Goal: Find specific page/section: Find specific page/section

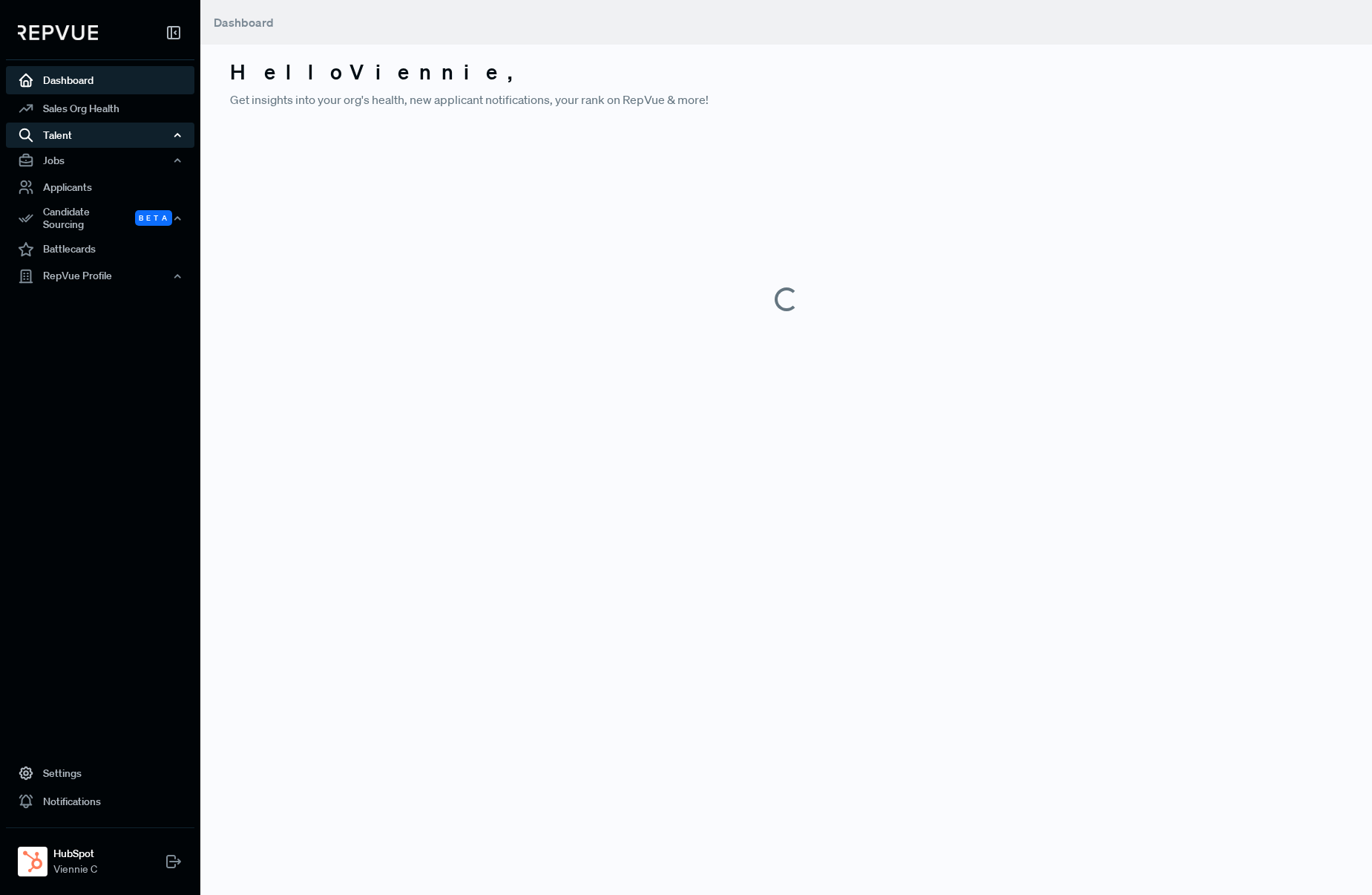
click at [122, 144] on div "Talent" at bounding box center [100, 135] width 189 height 25
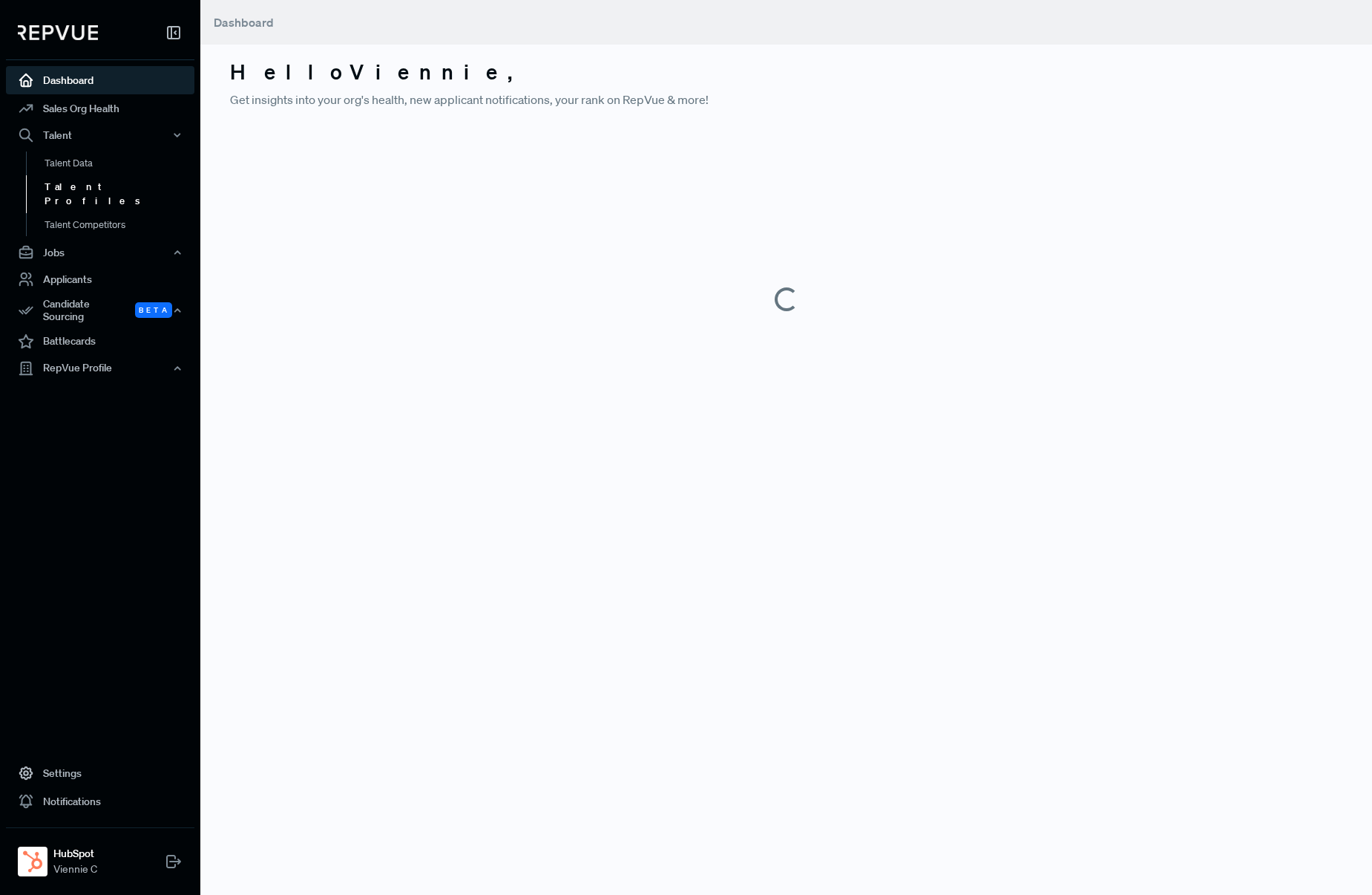
click at [104, 179] on link "Talent Profiles" at bounding box center [120, 194] width 189 height 38
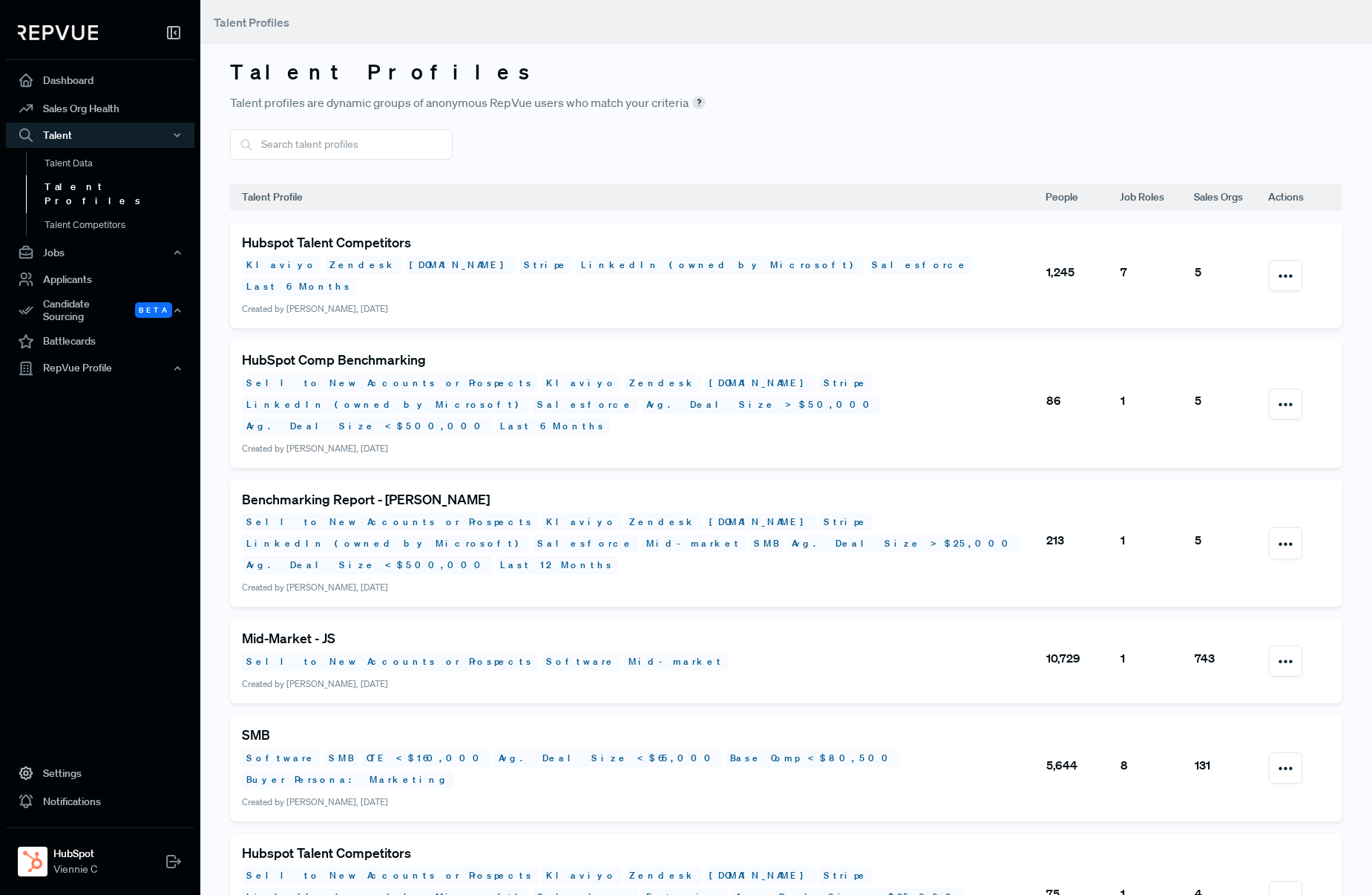
click at [663, 159] on div at bounding box center [786, 144] width 1112 height 31
click at [347, 150] on input "text" at bounding box center [341, 144] width 222 height 31
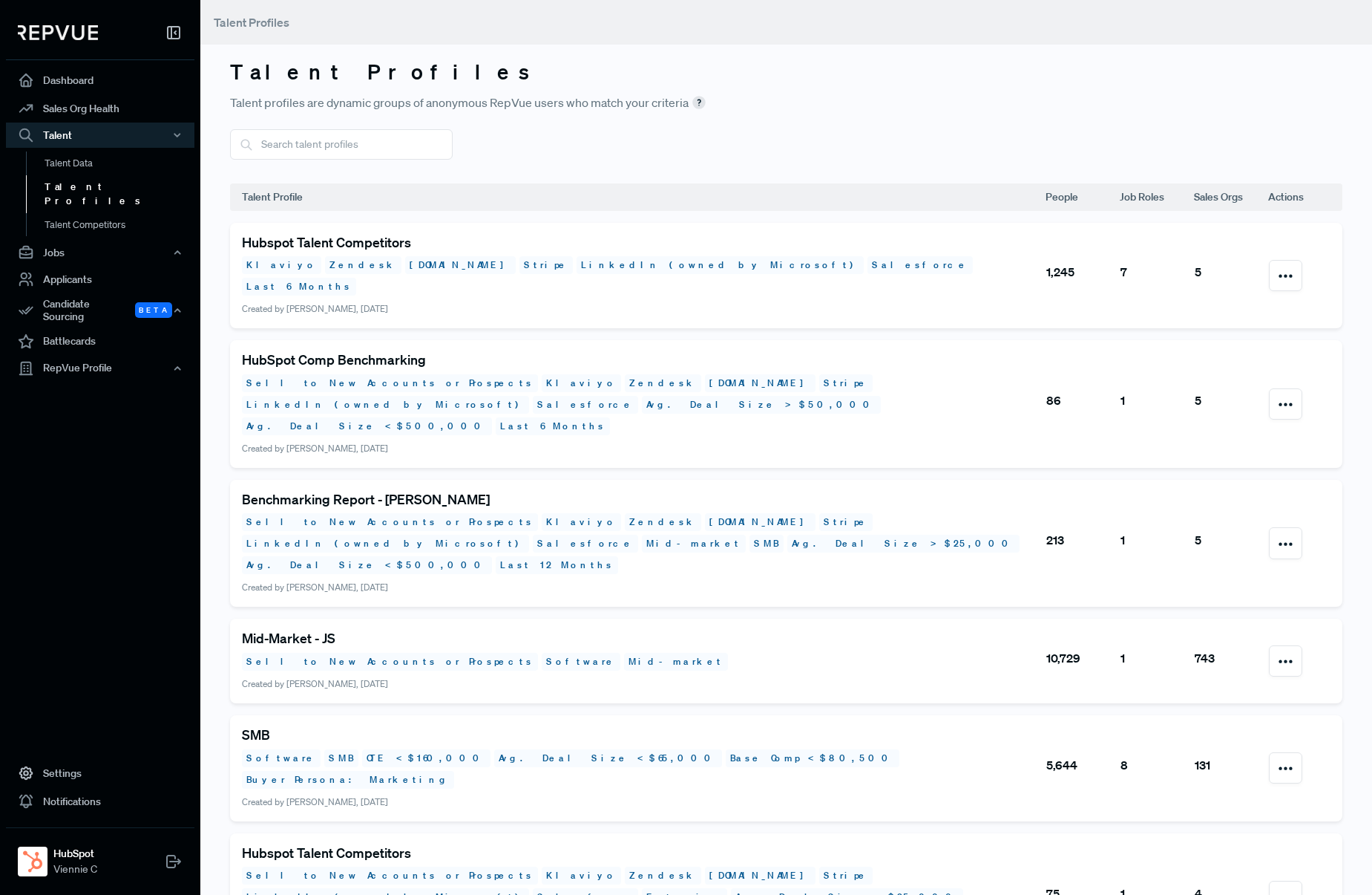
click at [383, 237] on h5 "Hubspot Talent Competitors" at bounding box center [643, 243] width 803 height 16
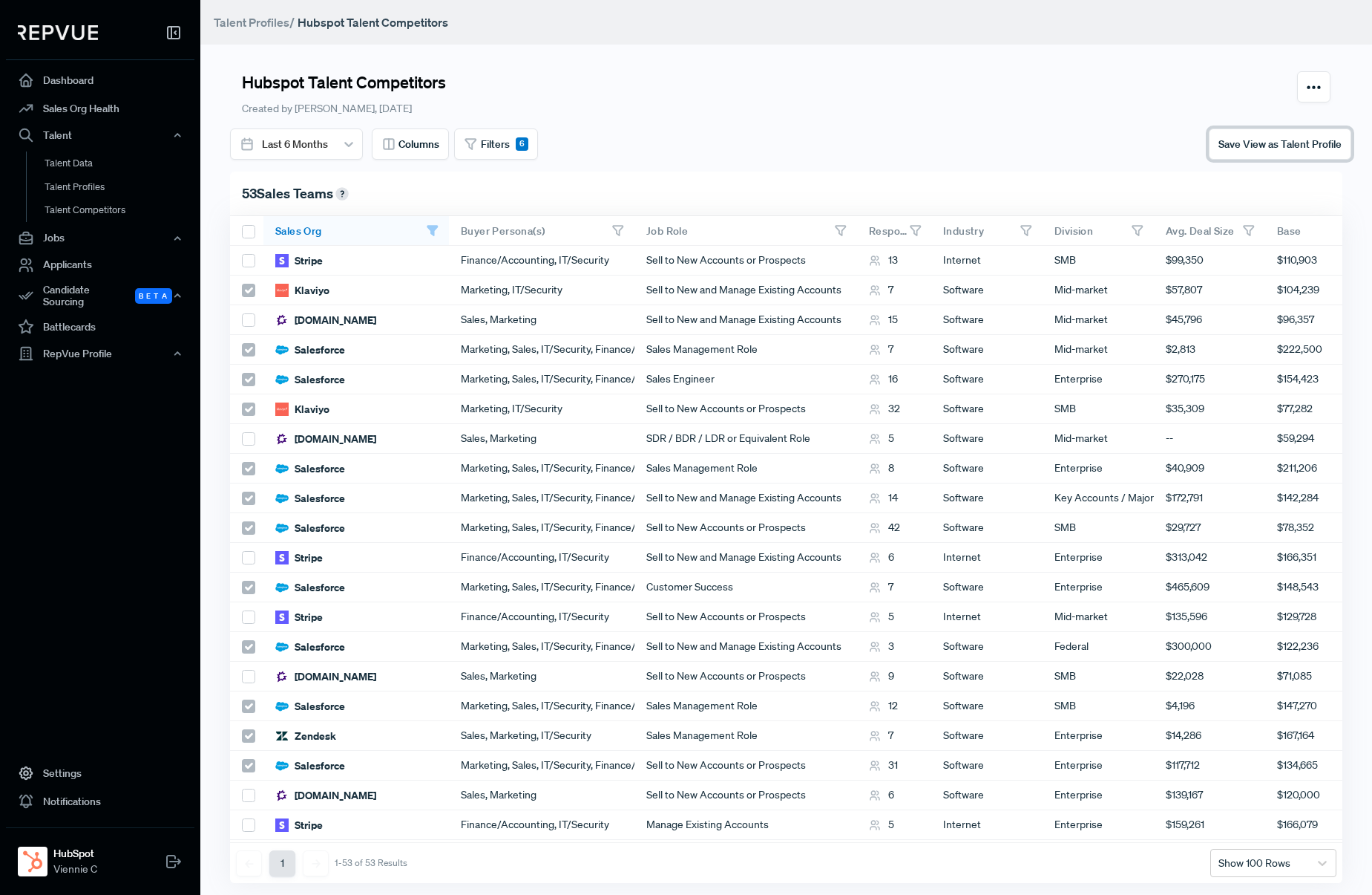
click at [1293, 150] on span "Save View as Talent Profile" at bounding box center [1281, 144] width 123 height 13
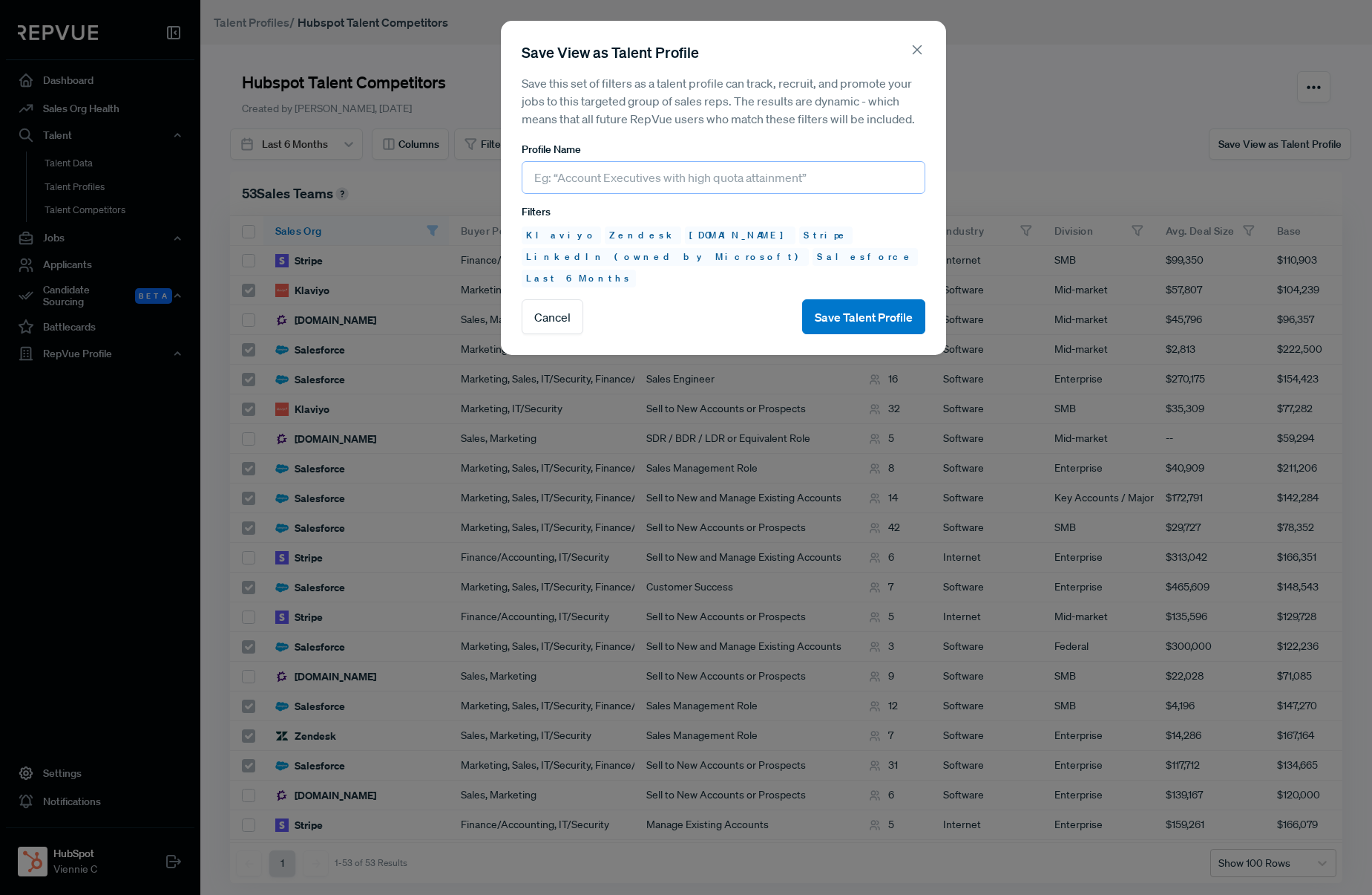
click at [661, 190] on input "text" at bounding box center [724, 178] width 404 height 33
click at [915, 45] on icon at bounding box center [918, 50] width 16 height 16
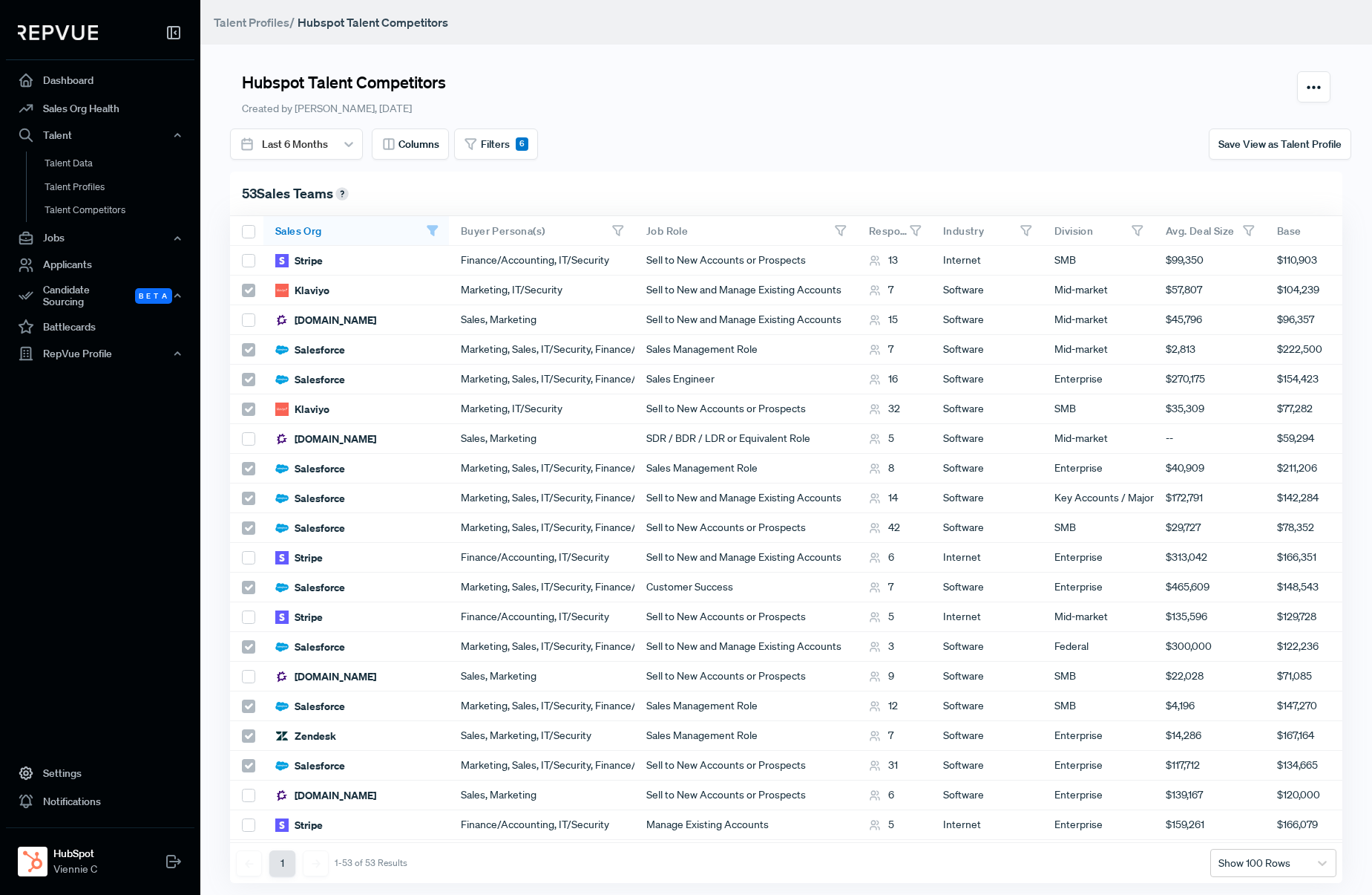
click at [511, 160] on div "Hubspot Talent Competitors Created by [PERSON_NAME], [DATE] Last 6 Months Colum…" at bounding box center [786, 447] width 1172 height 895
click at [512, 153] on button "Filters 6" at bounding box center [496, 144] width 84 height 31
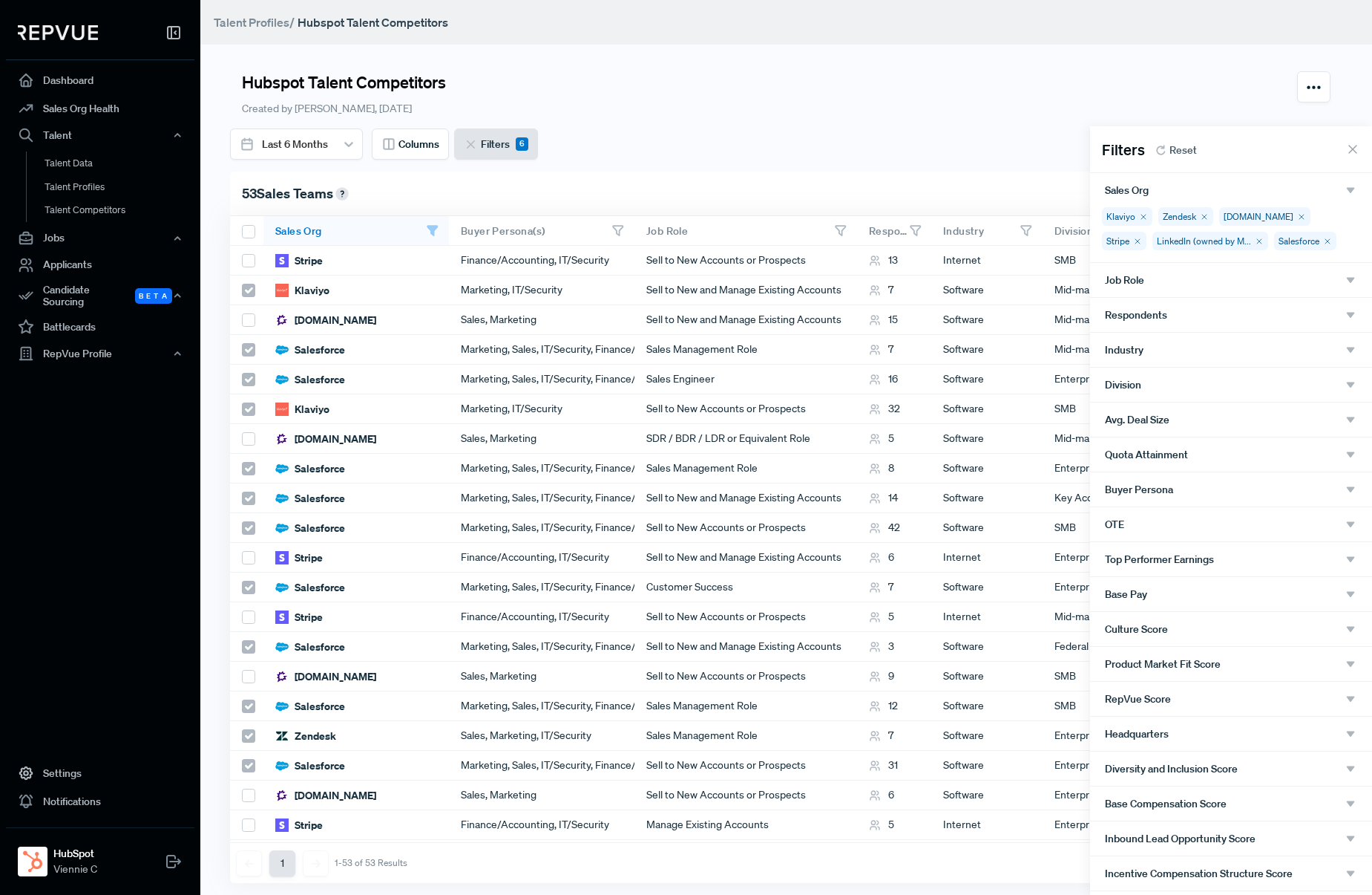
click at [1310, 251] on div "Klaviyo Zendesk [DOMAIN_NAME] Stripe LinkedIn (owned by M... Salesforce" at bounding box center [1231, 234] width 282 height 55
click at [1307, 236] on div "Klaviyo Zendesk [DOMAIN_NAME] Stripe LinkedIn (owned by M... Salesforce" at bounding box center [1231, 234] width 282 height 55
click at [1305, 243] on div "Klaviyo Zendesk [DOMAIN_NAME] Stripe LinkedIn (owned by M... Salesforce" at bounding box center [1231, 234] width 282 height 55
click at [1315, 272] on div "Job Role" at bounding box center [1231, 280] width 282 height 34
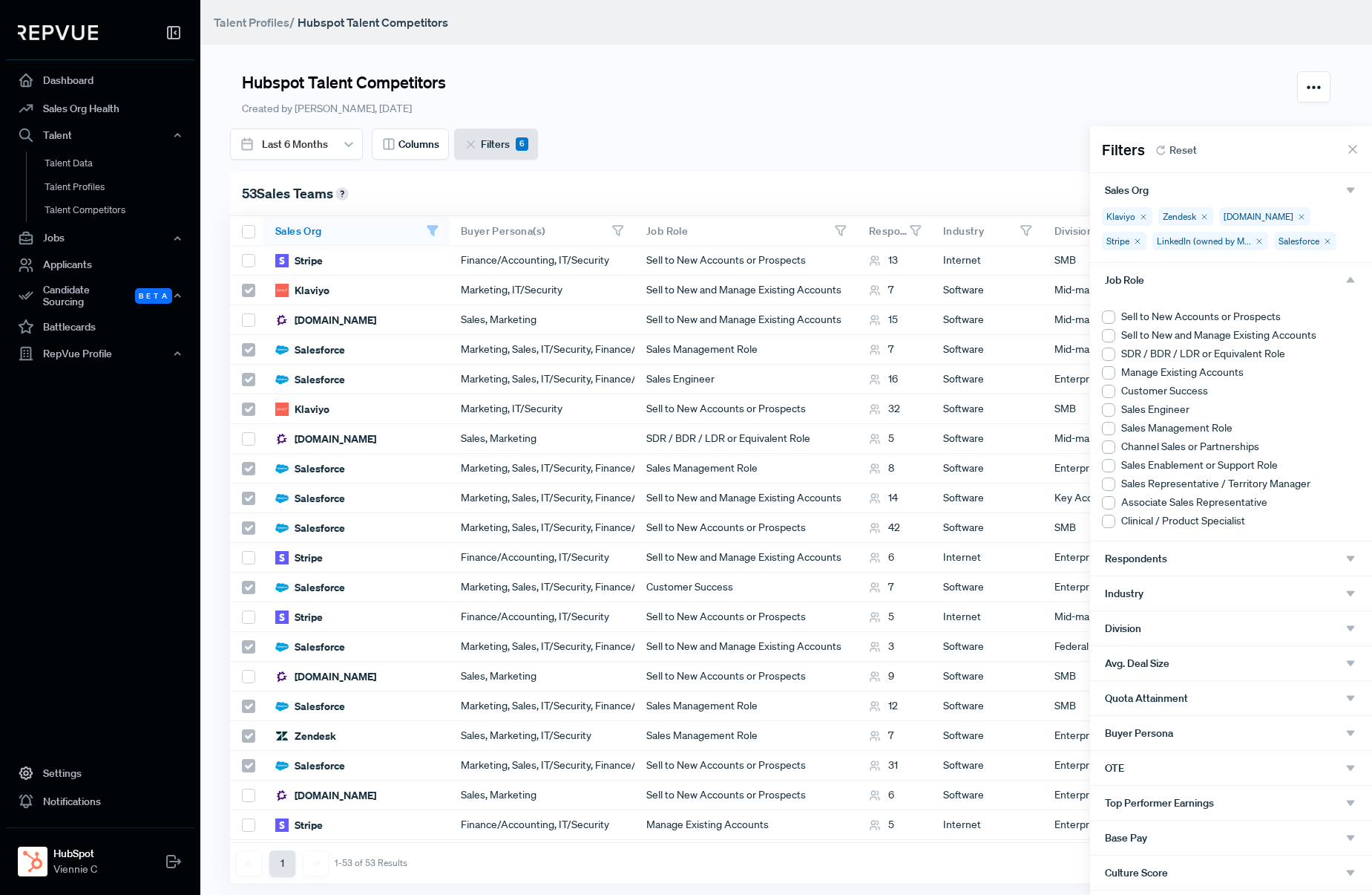
click at [1313, 242] on div "Klaviyo Zendesk [DOMAIN_NAME] Stripe LinkedIn (owned by M... Salesforce" at bounding box center [1231, 234] width 282 height 55
click at [1295, 241] on div "Klaviyo Zendesk [DOMAIN_NAME] Stripe LinkedIn (owned by M... Salesforce" at bounding box center [1231, 234] width 282 height 55
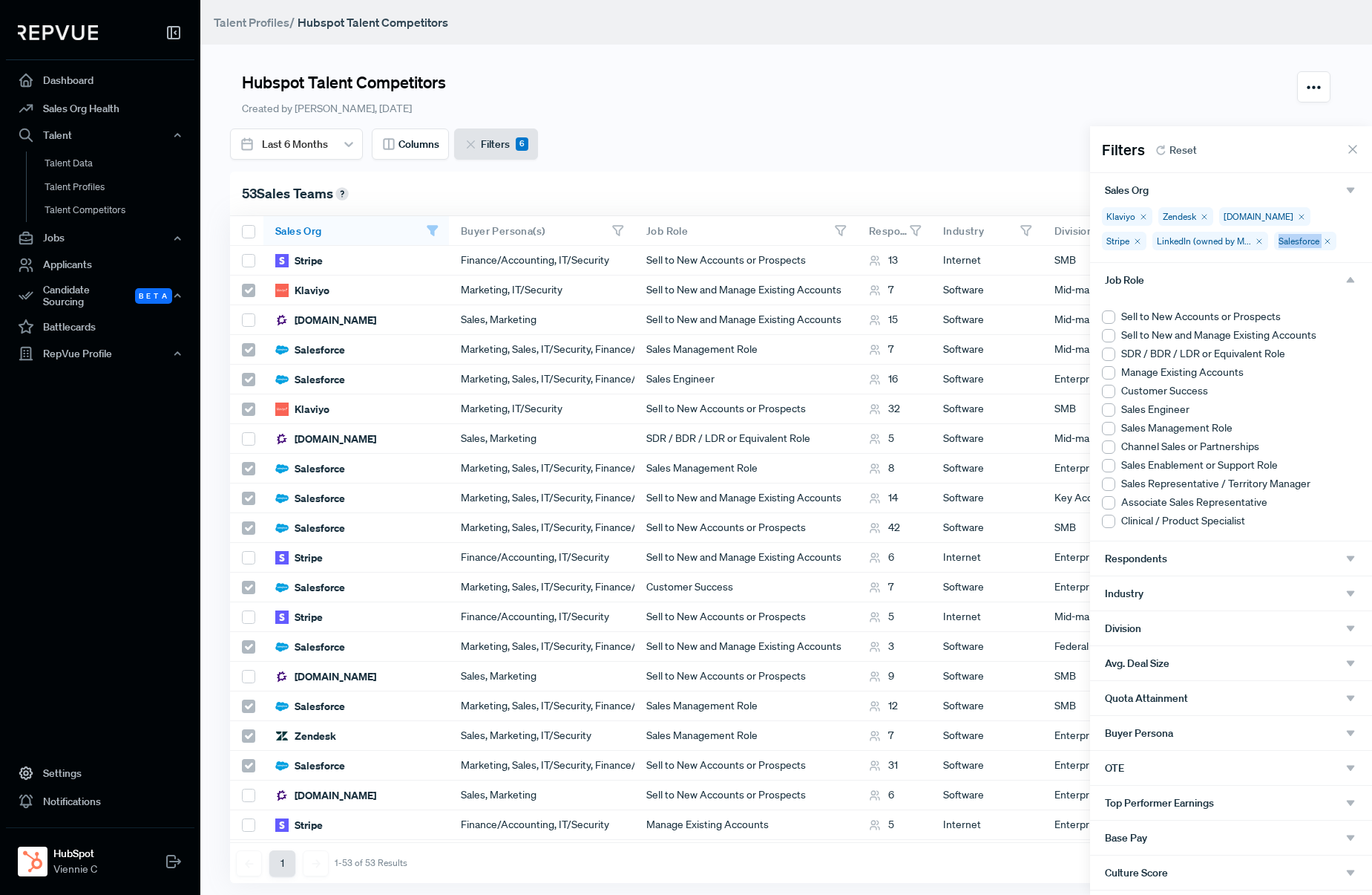
click at [1295, 241] on div "Klaviyo Zendesk [DOMAIN_NAME] Stripe LinkedIn (owned by M... Salesforce" at bounding box center [1231, 234] width 282 height 55
click at [857, 184] on div at bounding box center [686, 447] width 1372 height 895
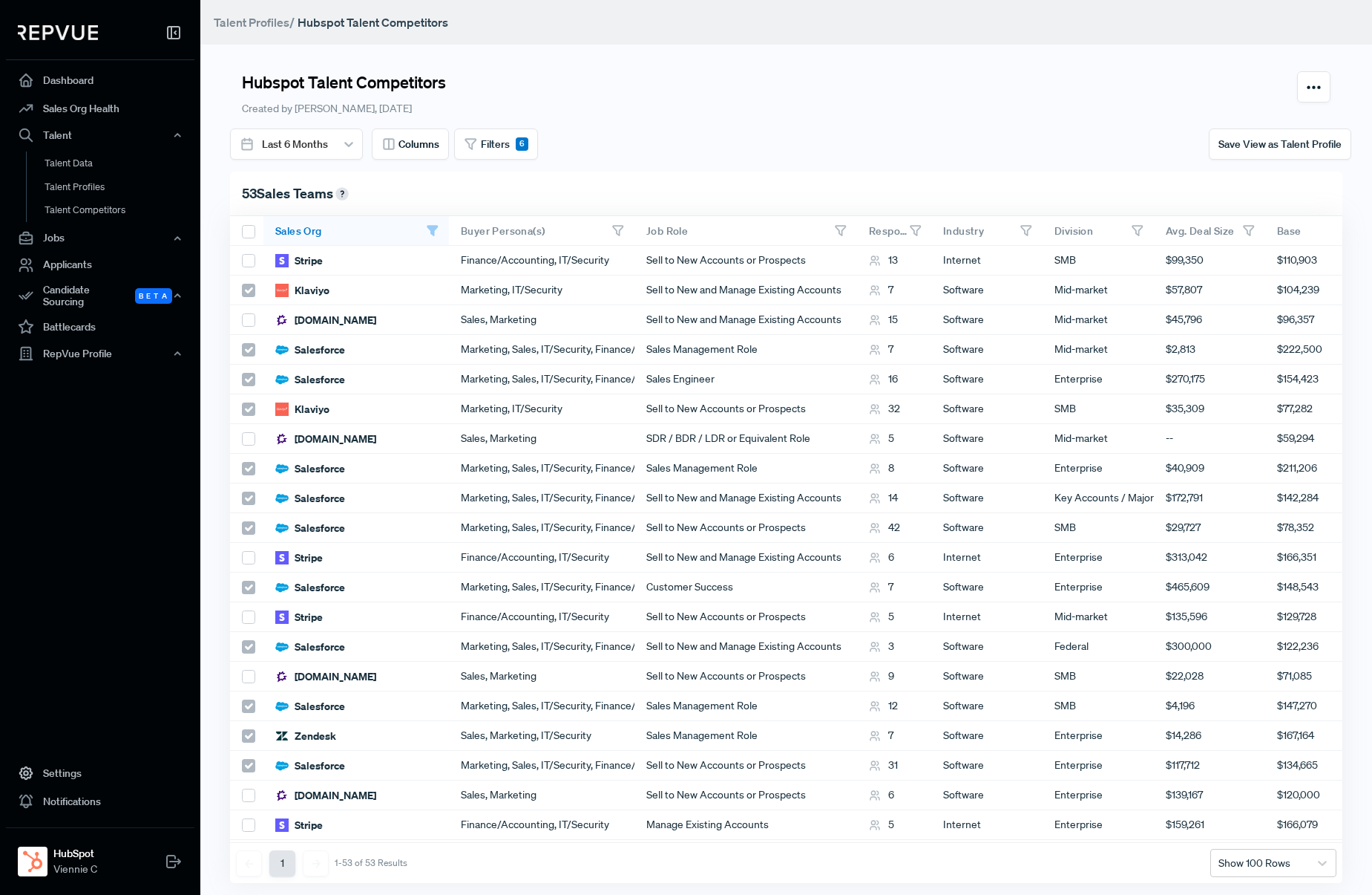
click at [257, 22] on span "Talent Profiles" at bounding box center [251, 22] width 76 height 15
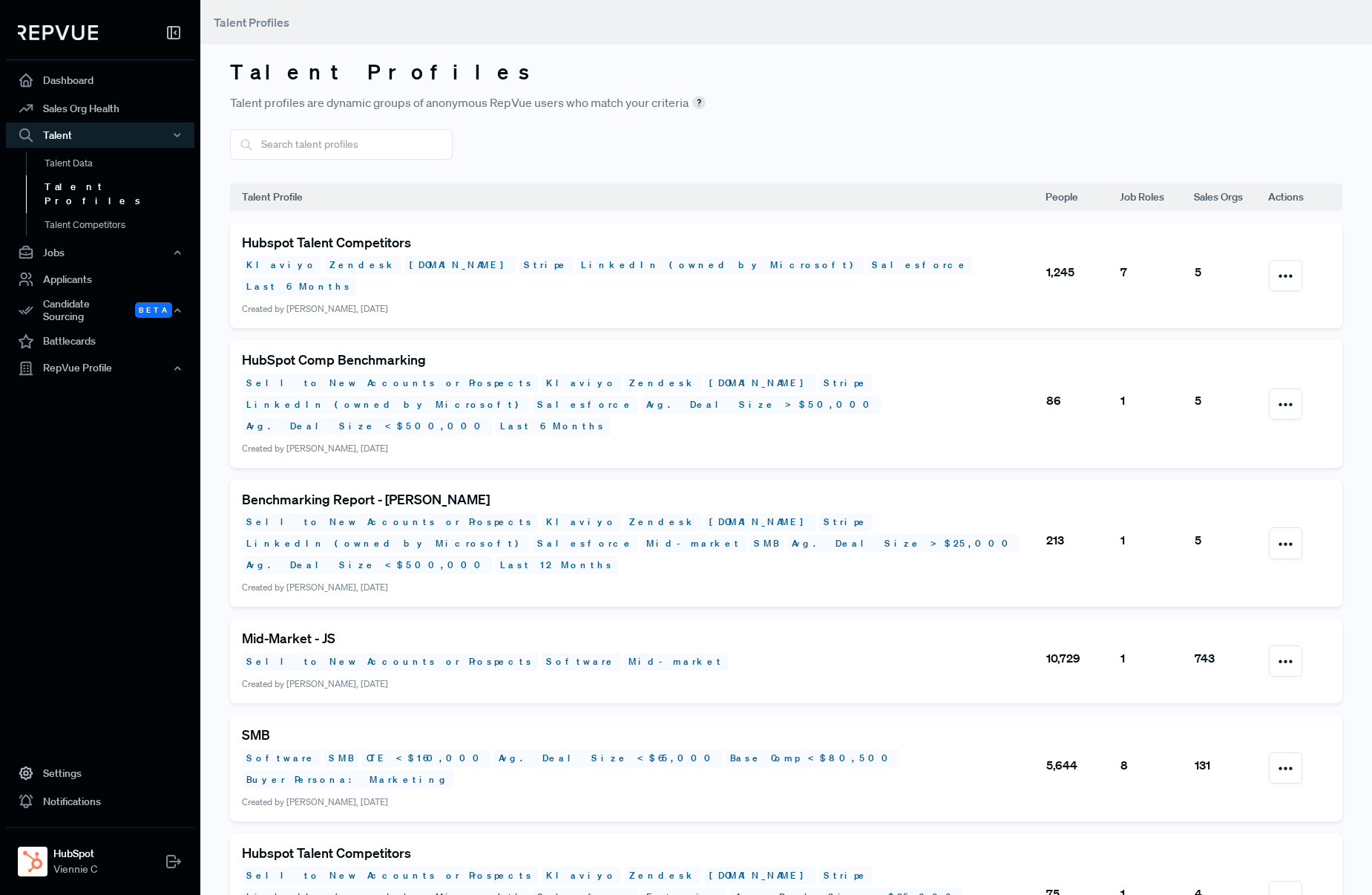
click at [575, 158] on div at bounding box center [786, 144] width 1112 height 31
click at [81, 166] on link "Talent Data" at bounding box center [120, 164] width 189 height 24
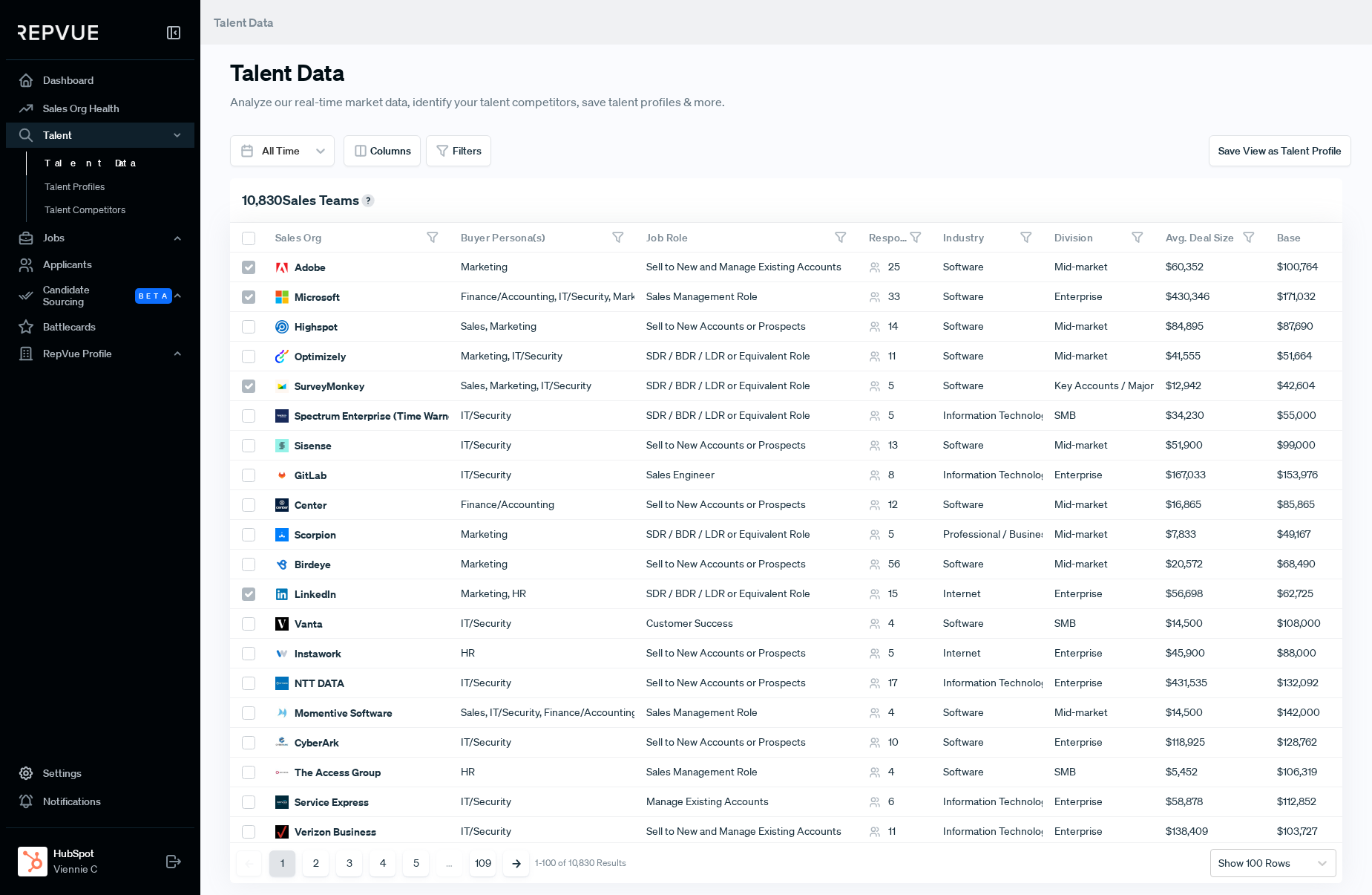
click at [744, 185] on div "10,830 Sales Teams" at bounding box center [786, 201] width 1112 height 45
